Goal: Complete application form

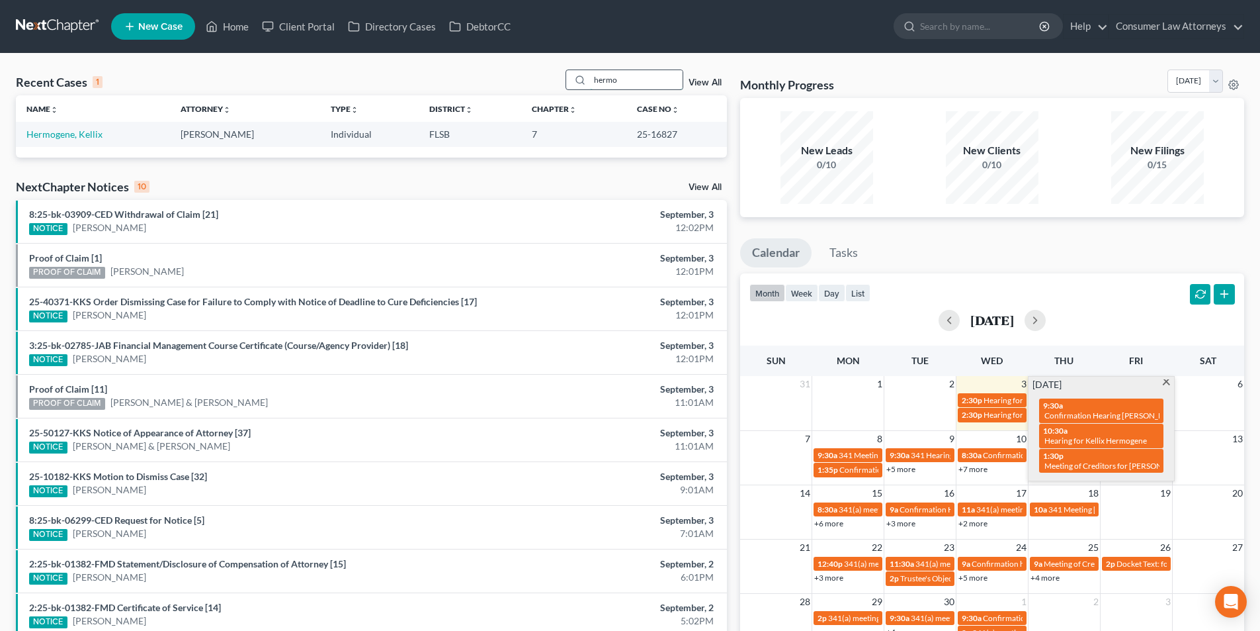
click at [628, 83] on input "hermo" at bounding box center [636, 79] width 93 height 19
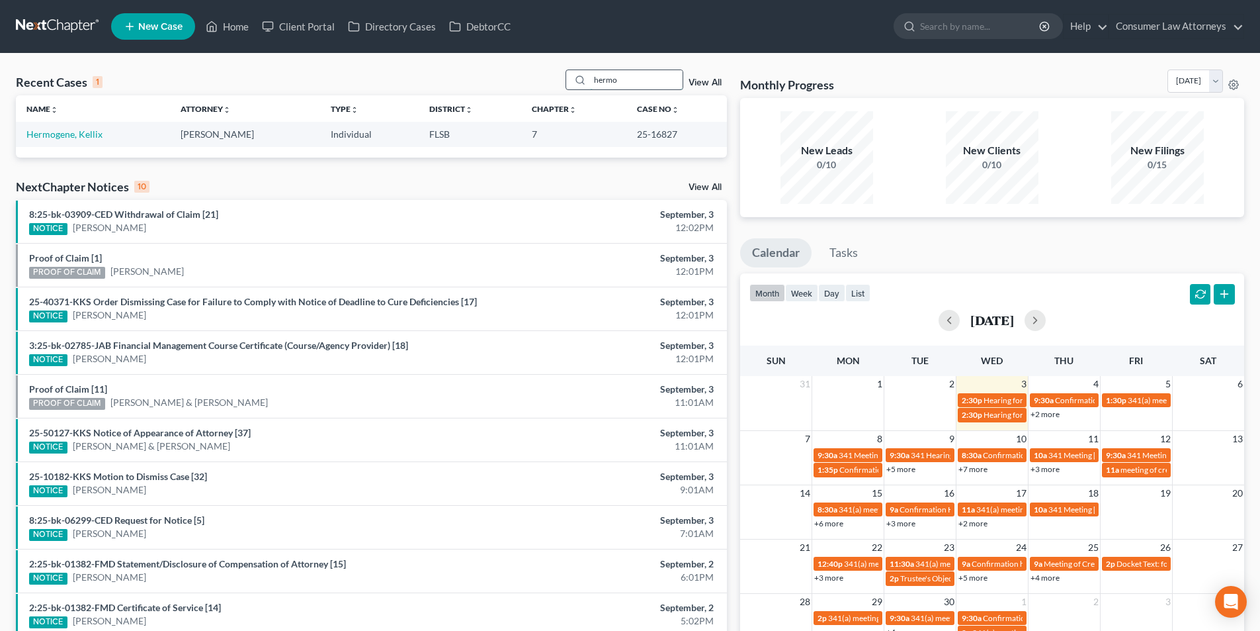
drag, startPoint x: 628, startPoint y: 83, endPoint x: 597, endPoint y: 81, distance: 30.5
click at [597, 81] on input "hermo" at bounding box center [636, 79] width 93 height 19
type input "tresh"
drag, startPoint x: 665, startPoint y: 133, endPoint x: 601, endPoint y: 133, distance: 64.2
click at [601, 133] on td "8:25-bk-06169" at bounding box center [664, 134] width 126 height 24
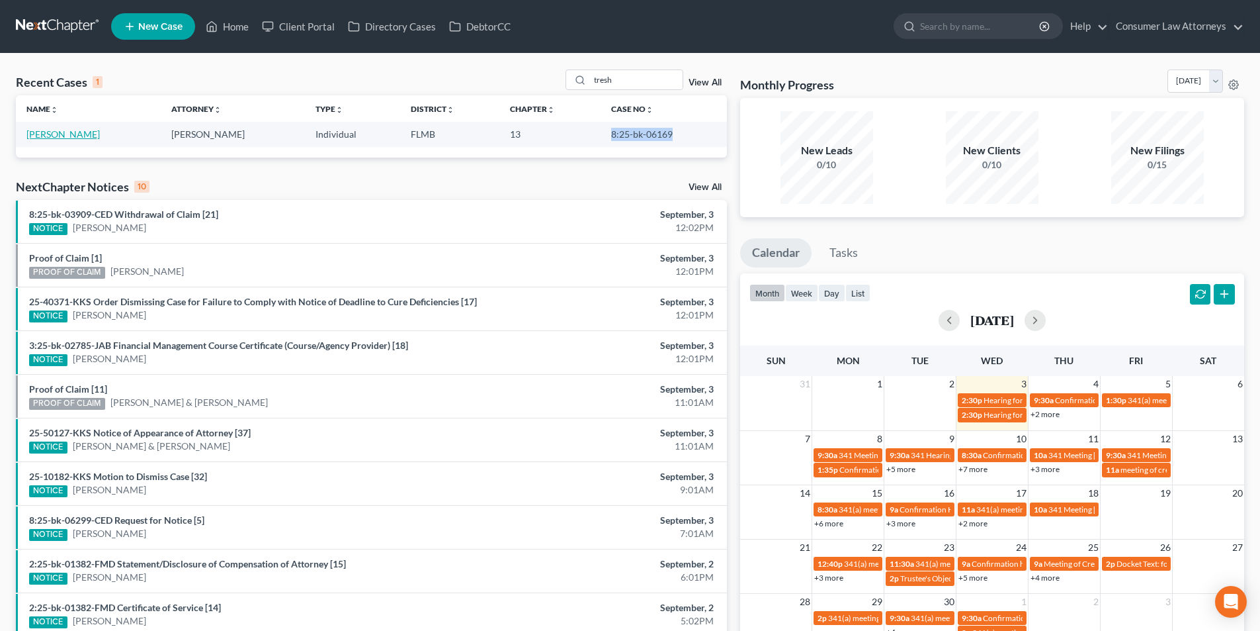
click at [60, 134] on link "[PERSON_NAME]" at bounding box center [62, 133] width 73 height 11
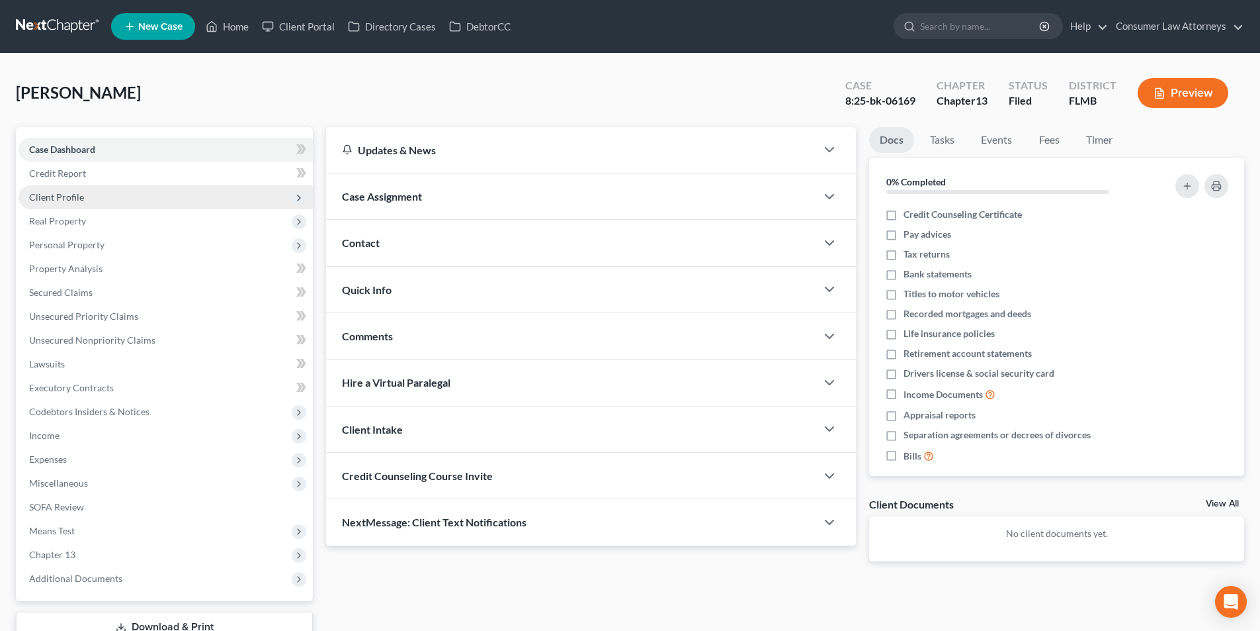
click at [74, 189] on span "Client Profile" at bounding box center [166, 197] width 294 height 24
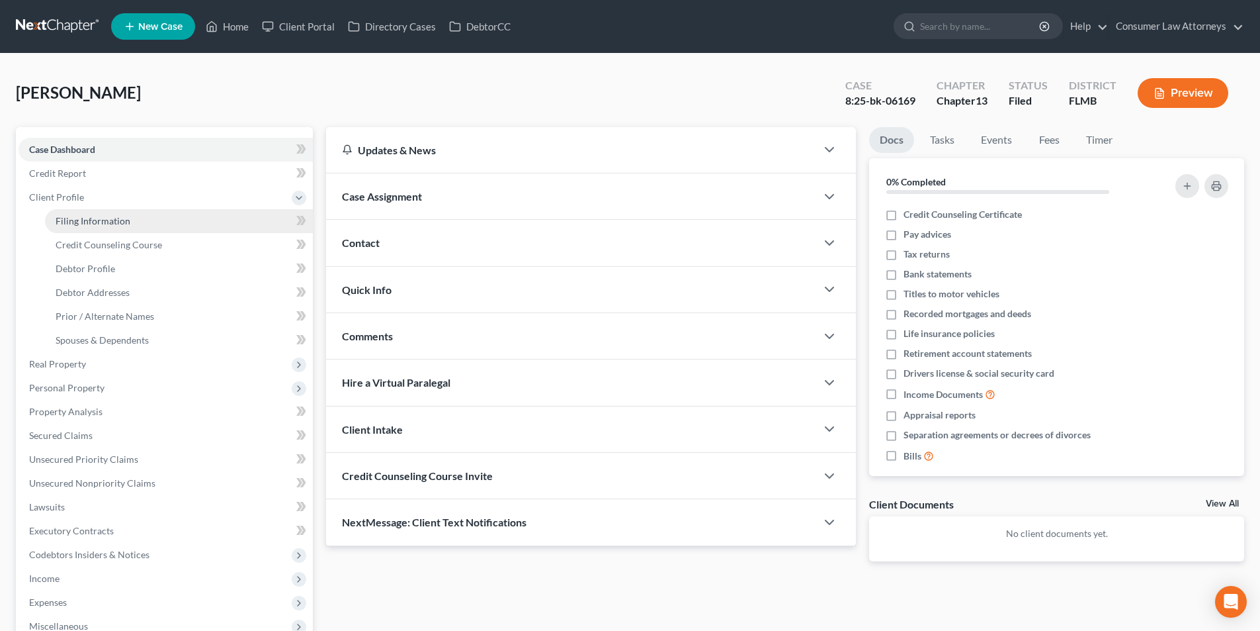
click at [120, 218] on span "Filing Information" at bounding box center [93, 220] width 75 height 11
select select "1"
select select "0"
select select "3"
select select "15"
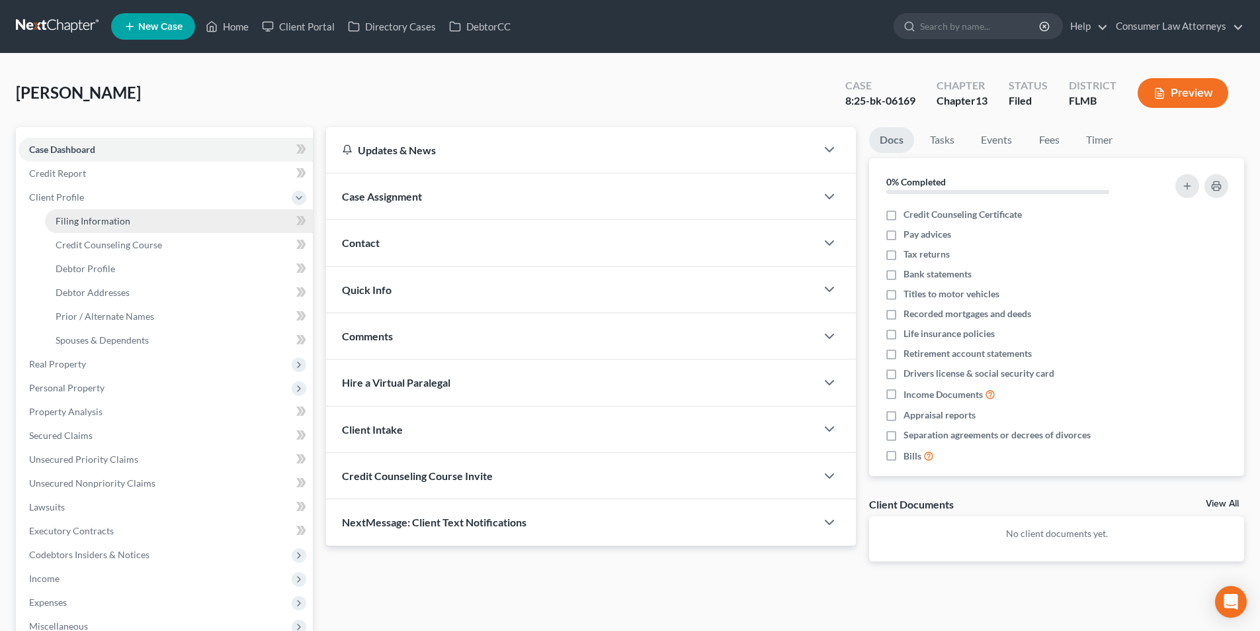
select select "0"
select select "9"
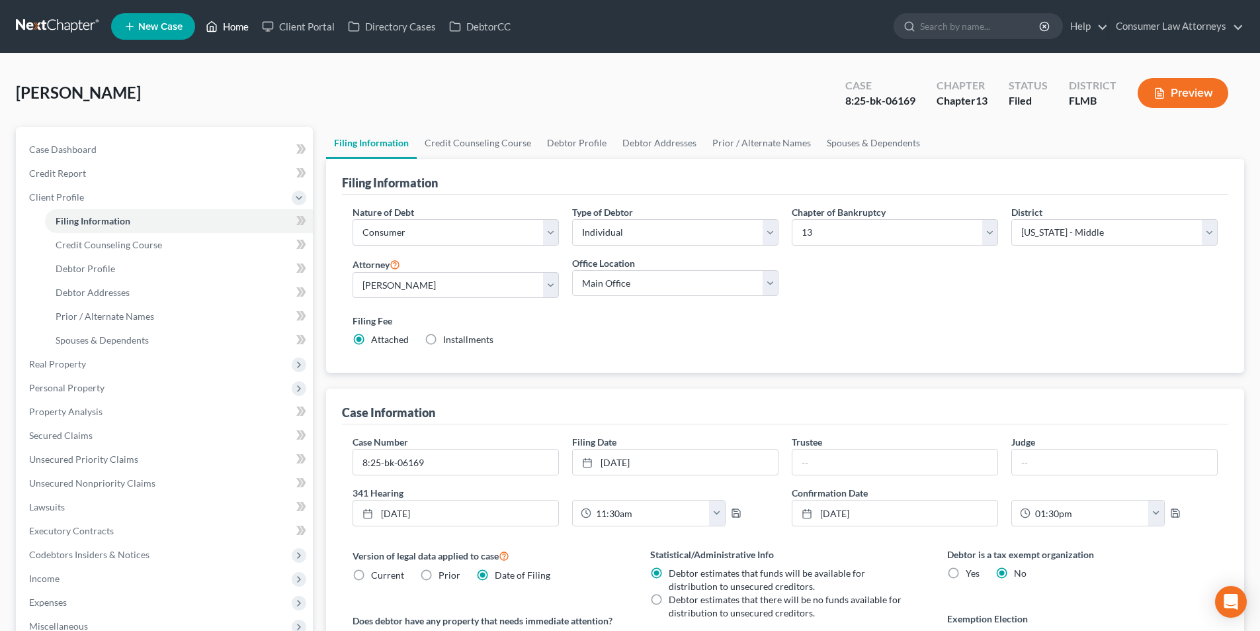
click at [231, 31] on link "Home" at bounding box center [227, 27] width 56 height 24
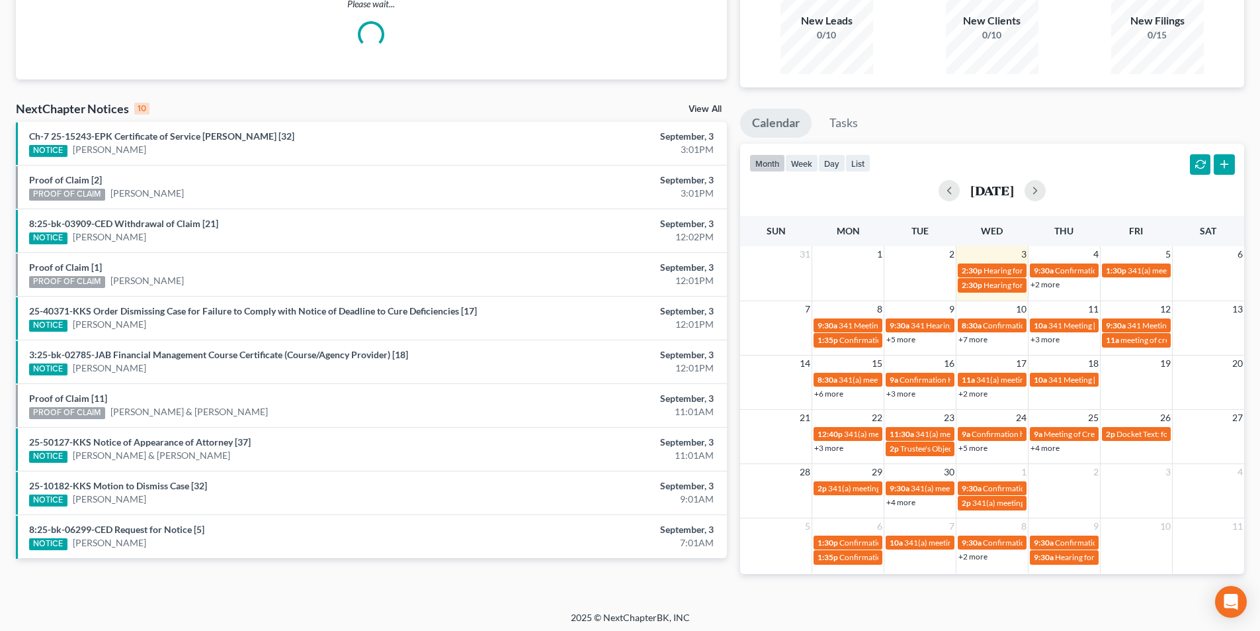
scroll to position [134, 0]
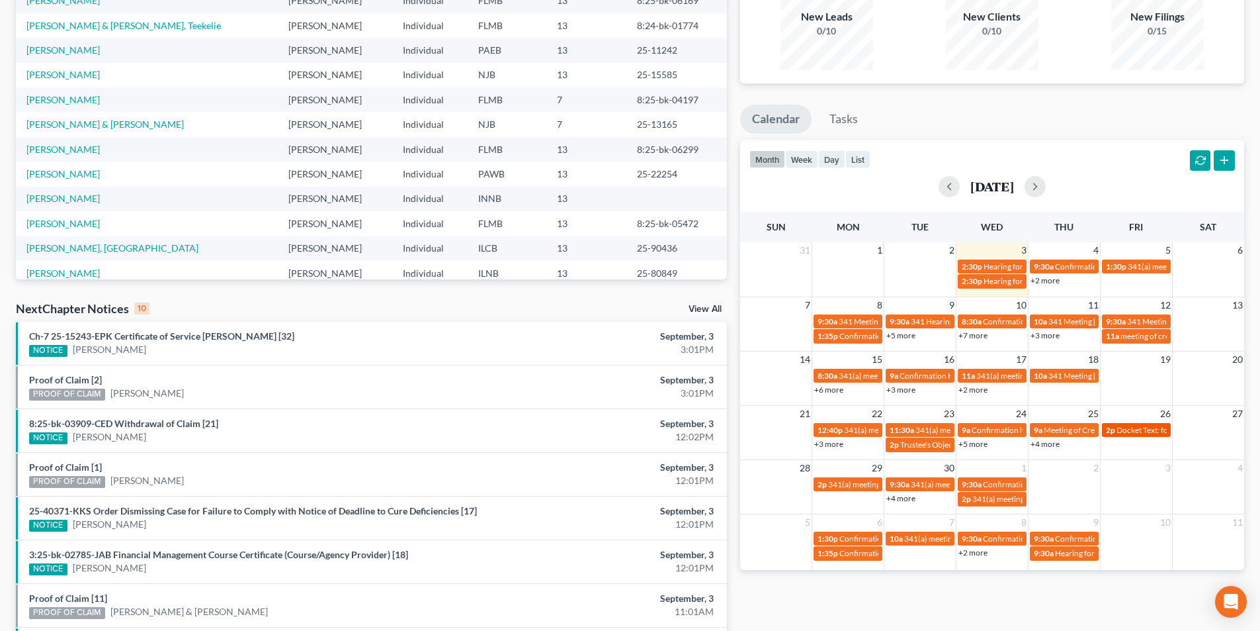
click at [1146, 430] on span "Docket Text: for [PERSON_NAME]" at bounding box center [1176, 430] width 118 height 10
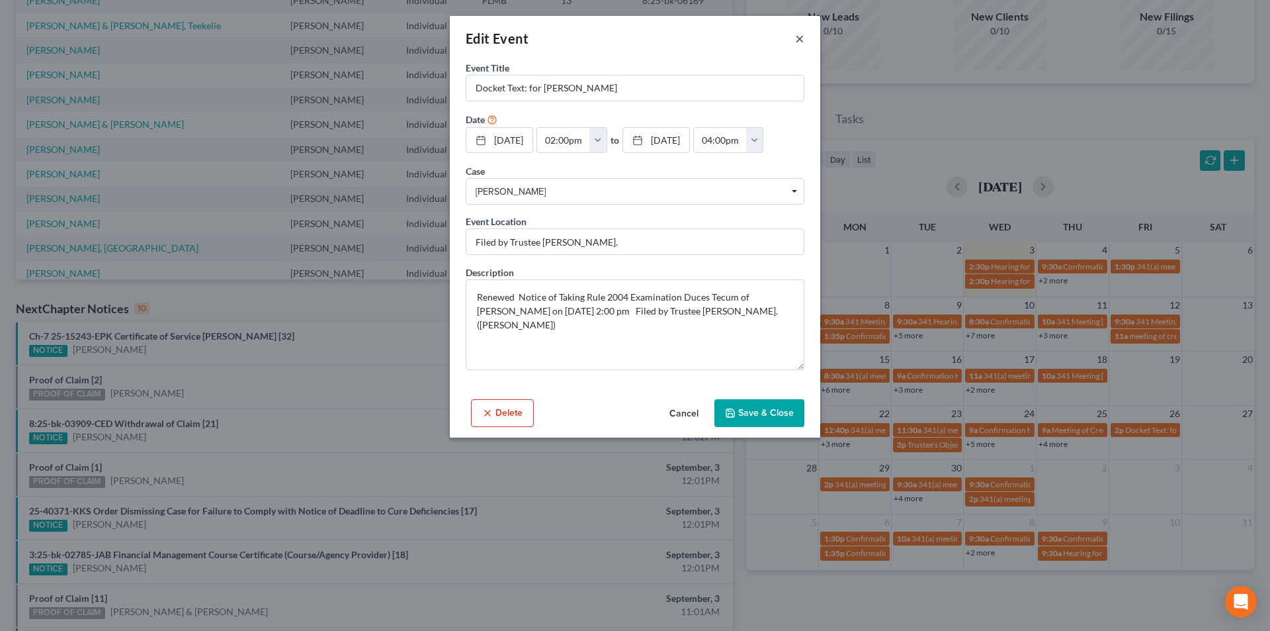
click at [795, 40] on button "×" at bounding box center [799, 38] width 9 height 16
